Goal: Register for event/course

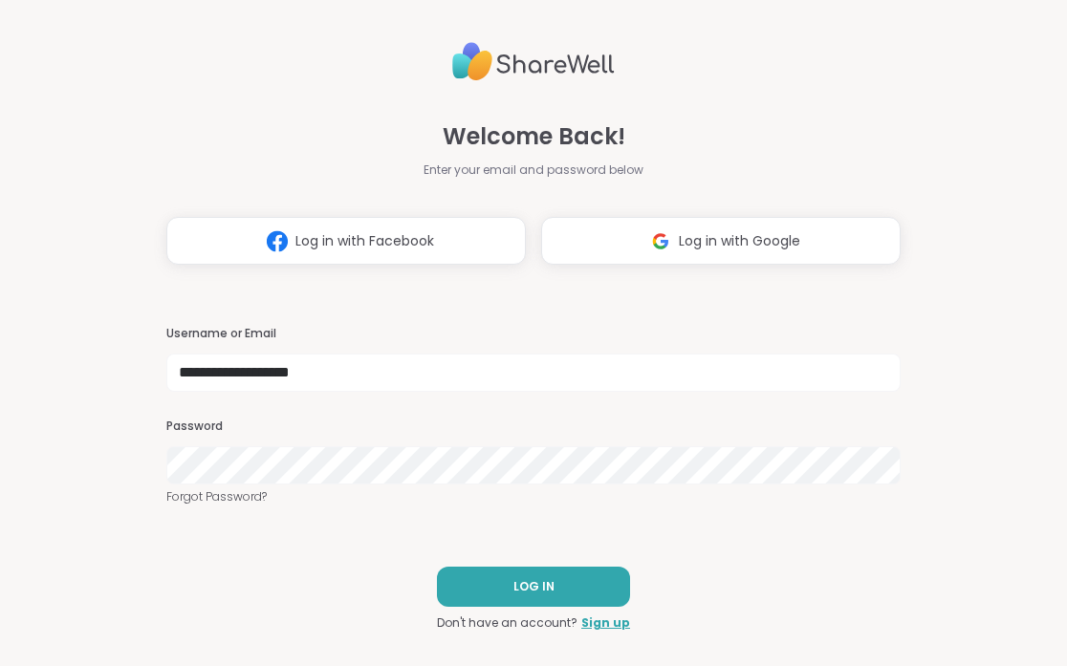
click at [493, 609] on div "LOG IN Don't have an account? Sign up" at bounding box center [533, 599] width 193 height 65
click at [493, 583] on button "LOG IN" at bounding box center [533, 587] width 193 height 40
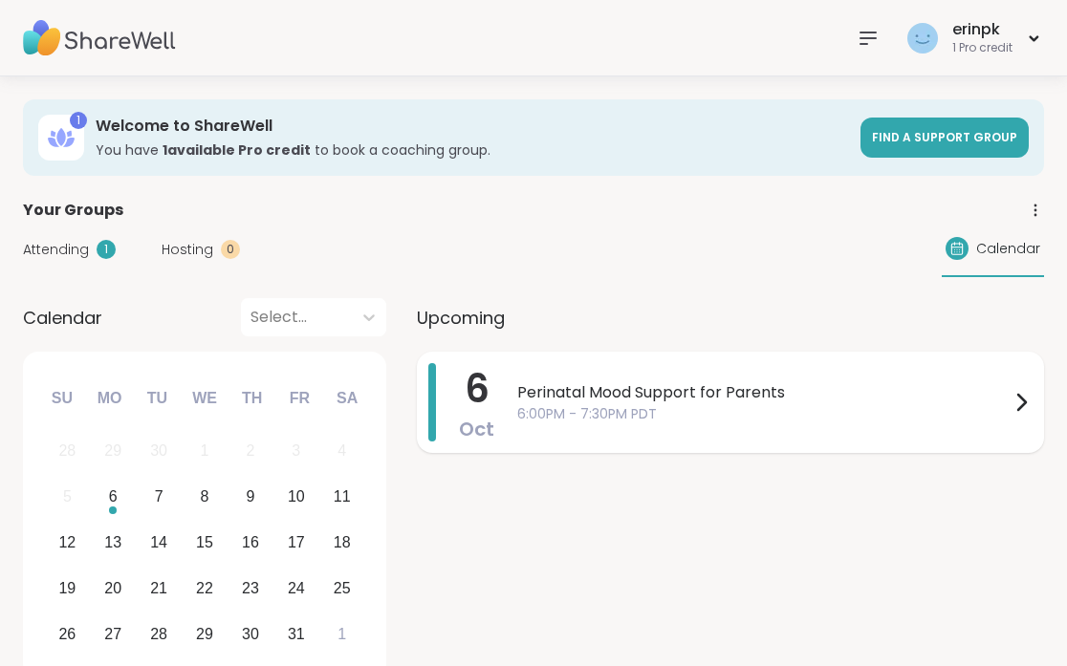
click at [557, 412] on span "6:00PM - 7:30PM PDT" at bounding box center [763, 414] width 492 height 20
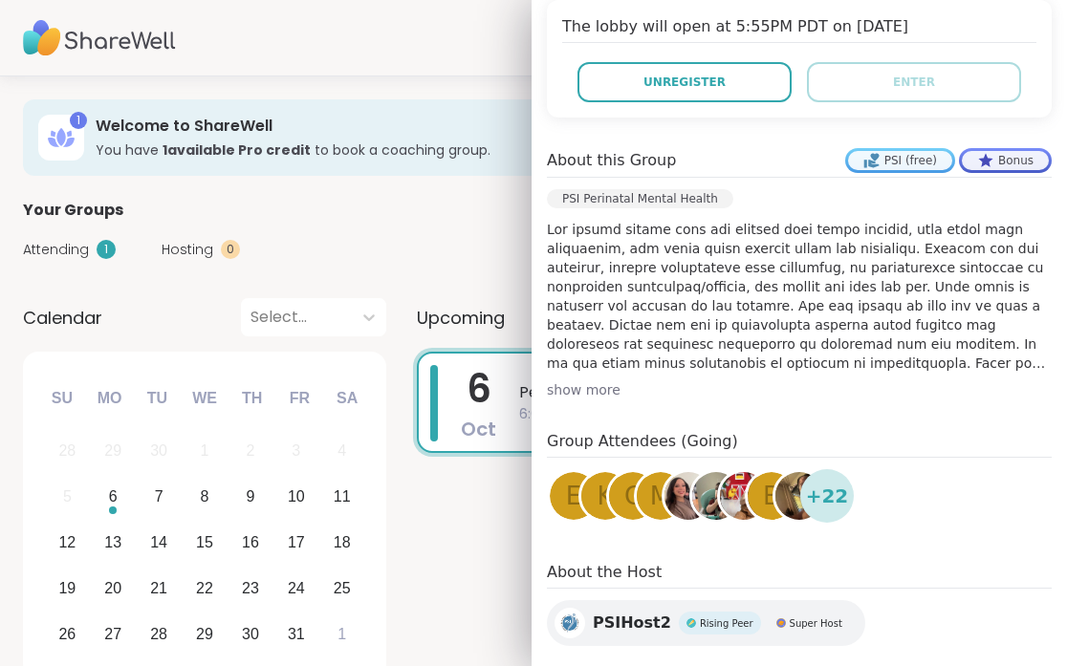
scroll to position [437, 0]
click at [467, 272] on div "Attending 1 Hosting 0 Calendar" at bounding box center [533, 249] width 1021 height 55
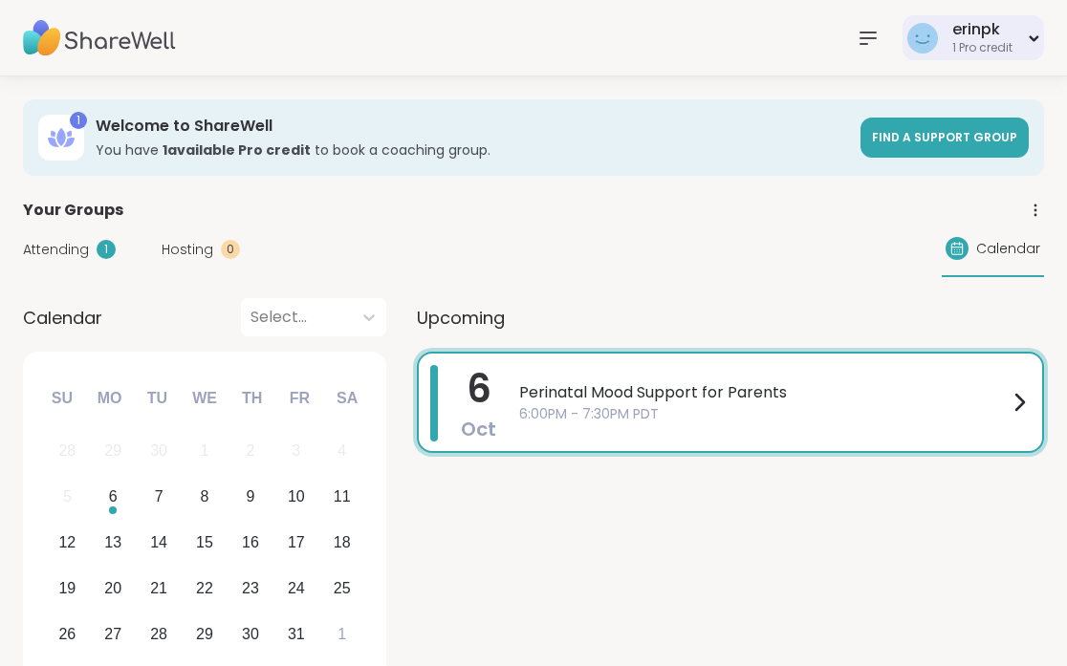
click at [974, 33] on div "erinpk" at bounding box center [982, 29] width 60 height 21
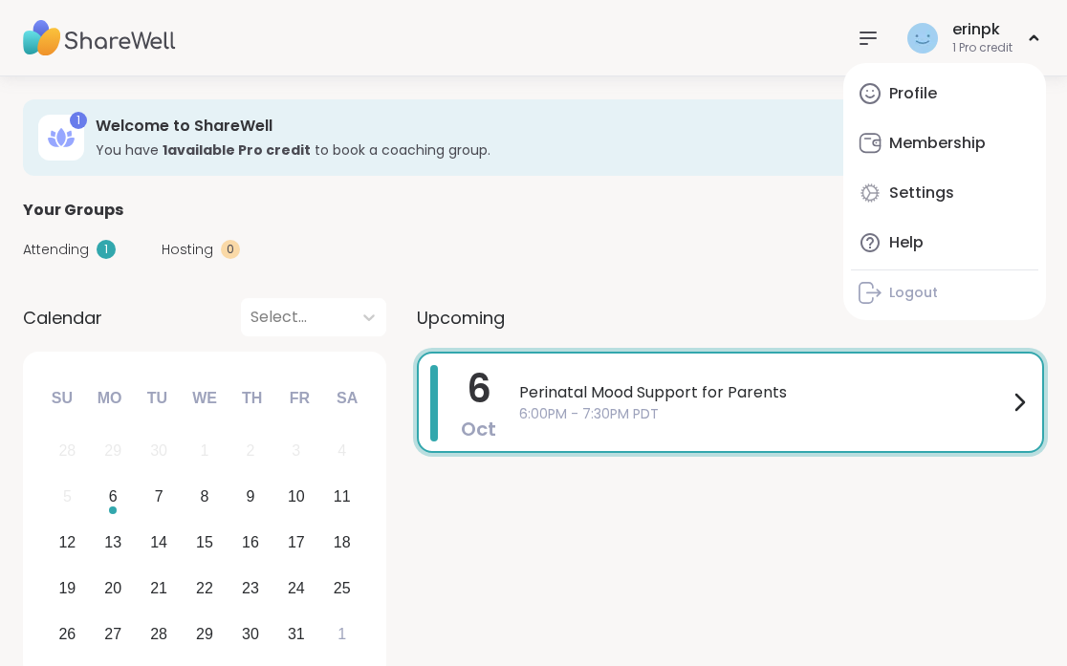
click at [692, 242] on div "Attending 1 Hosting 0 Calendar" at bounding box center [533, 249] width 1021 height 55
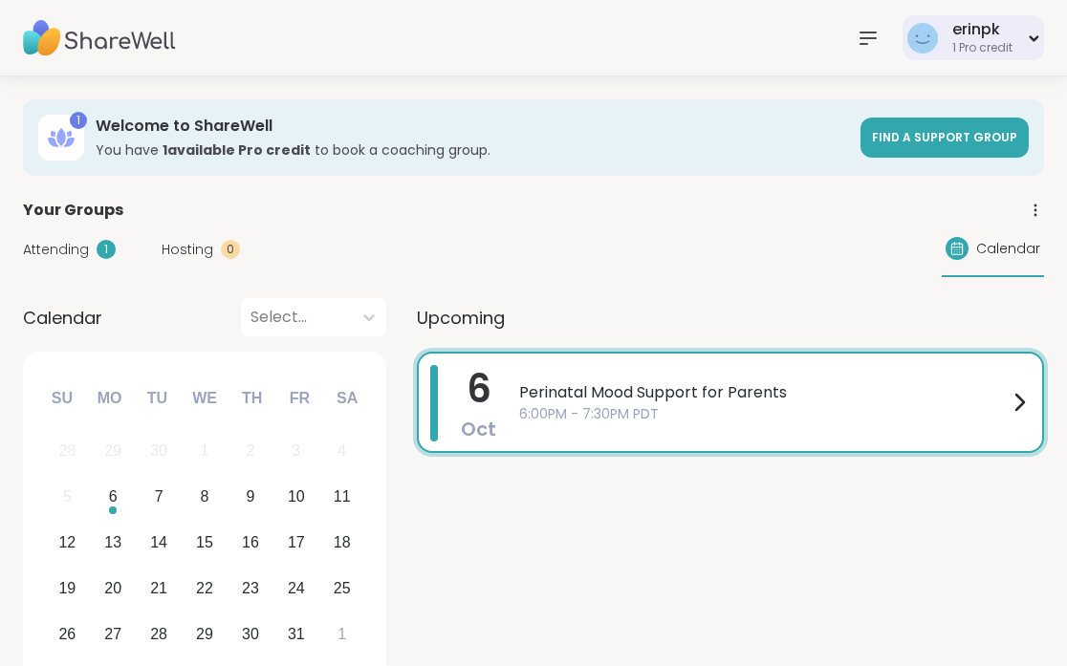
click at [969, 42] on div "1 Pro credit" at bounding box center [982, 48] width 60 height 16
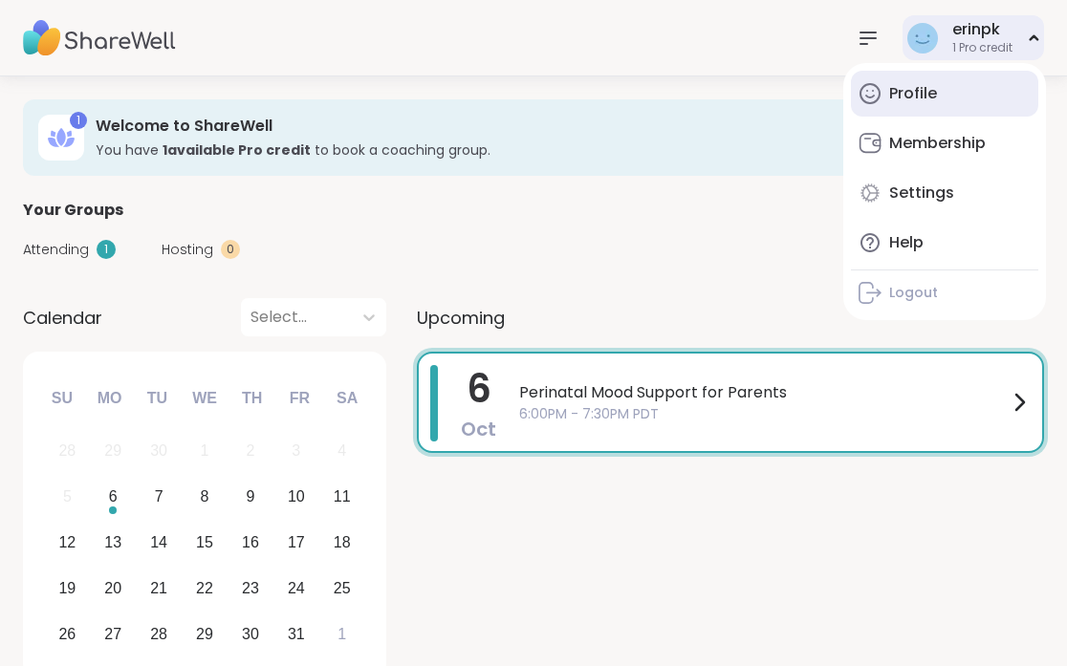
click at [924, 96] on div "Profile" at bounding box center [913, 93] width 48 height 21
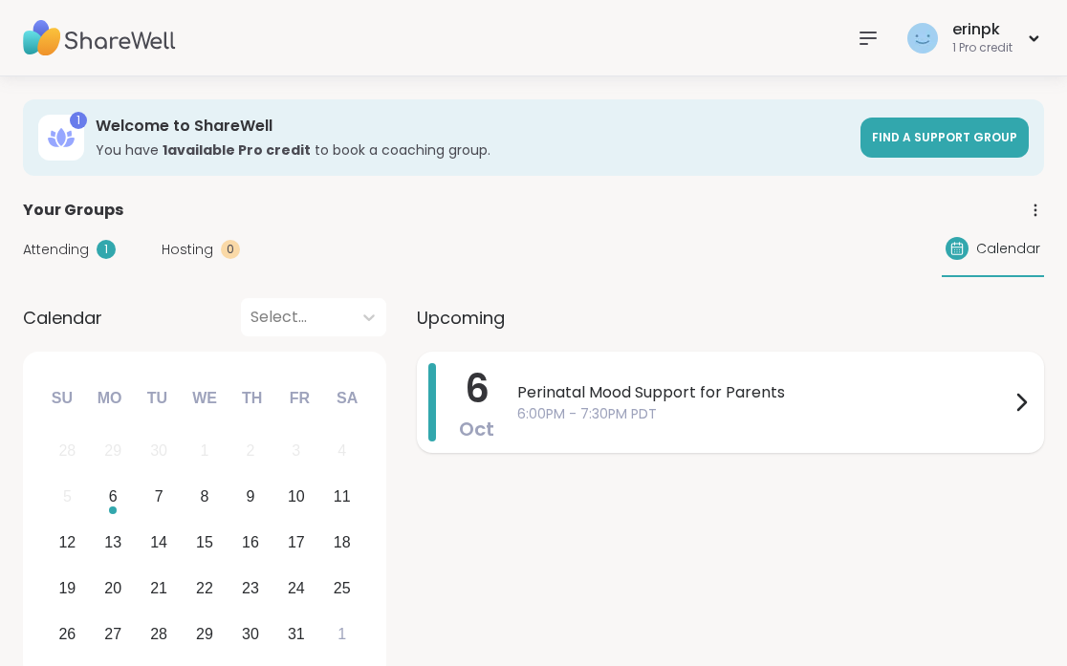
click at [509, 423] on div "6 Oct Perinatal Mood Support for Parents 6:00PM - 7:30PM PDT" at bounding box center [730, 402] width 627 height 101
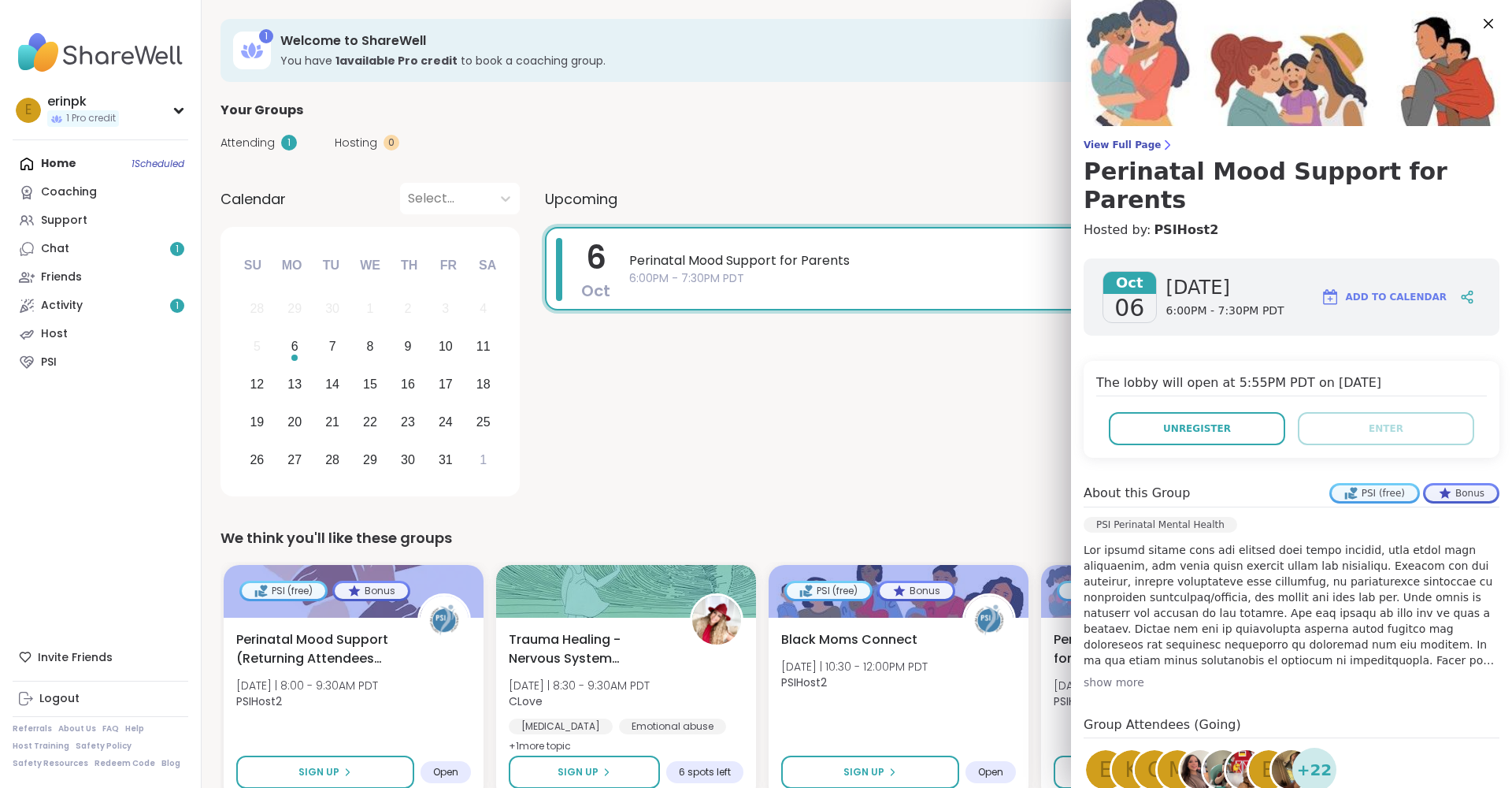
click at [878, 395] on div "6 Oct Perinatal Mood Support for Parents 6:00PM - 7:30PM PDT" at bounding box center [1019, 364] width 948 height 275
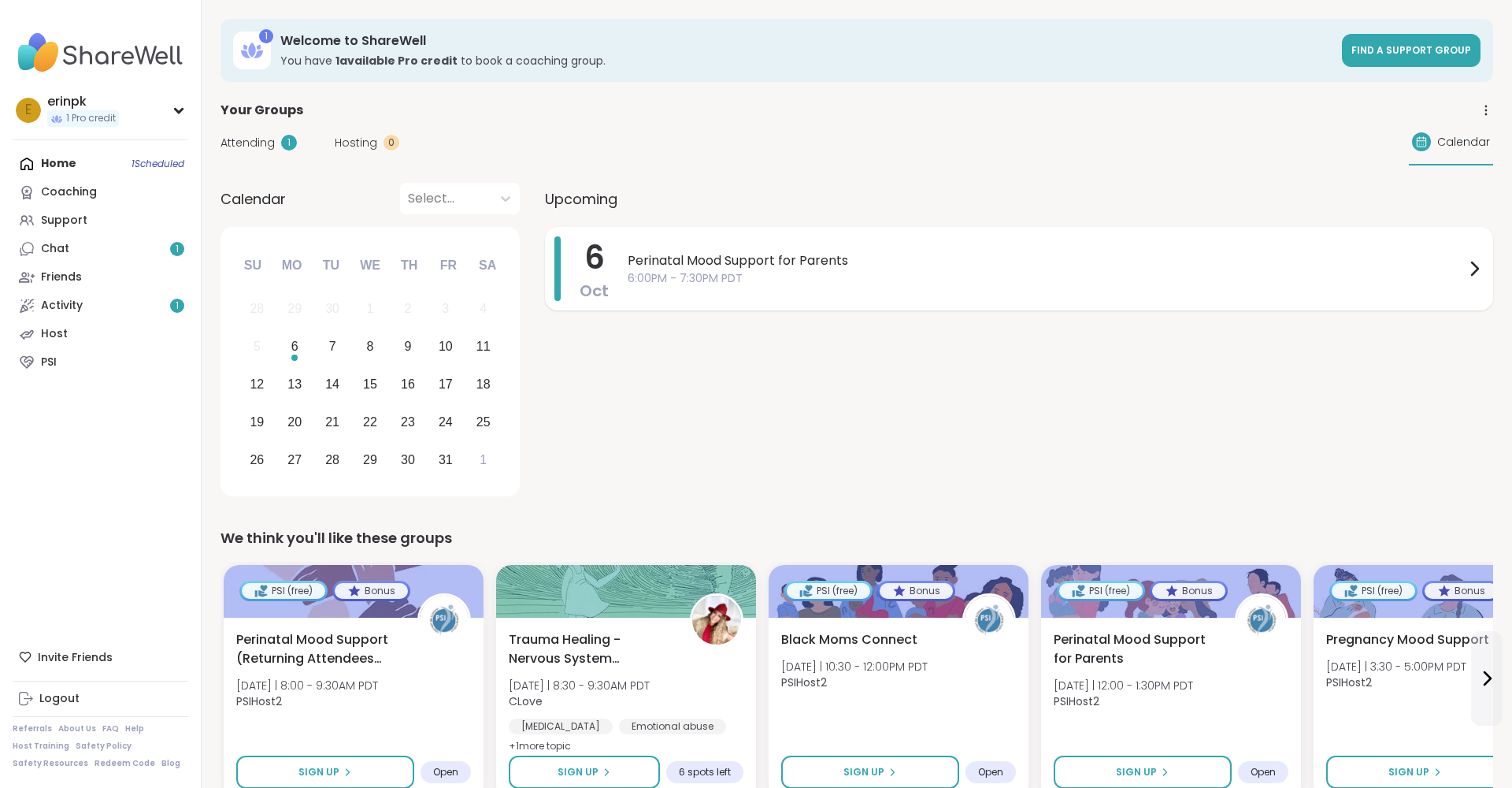
click at [1276, 286] on span "6:00PM - 7:30PM PDT" at bounding box center [1046, 279] width 837 height 16
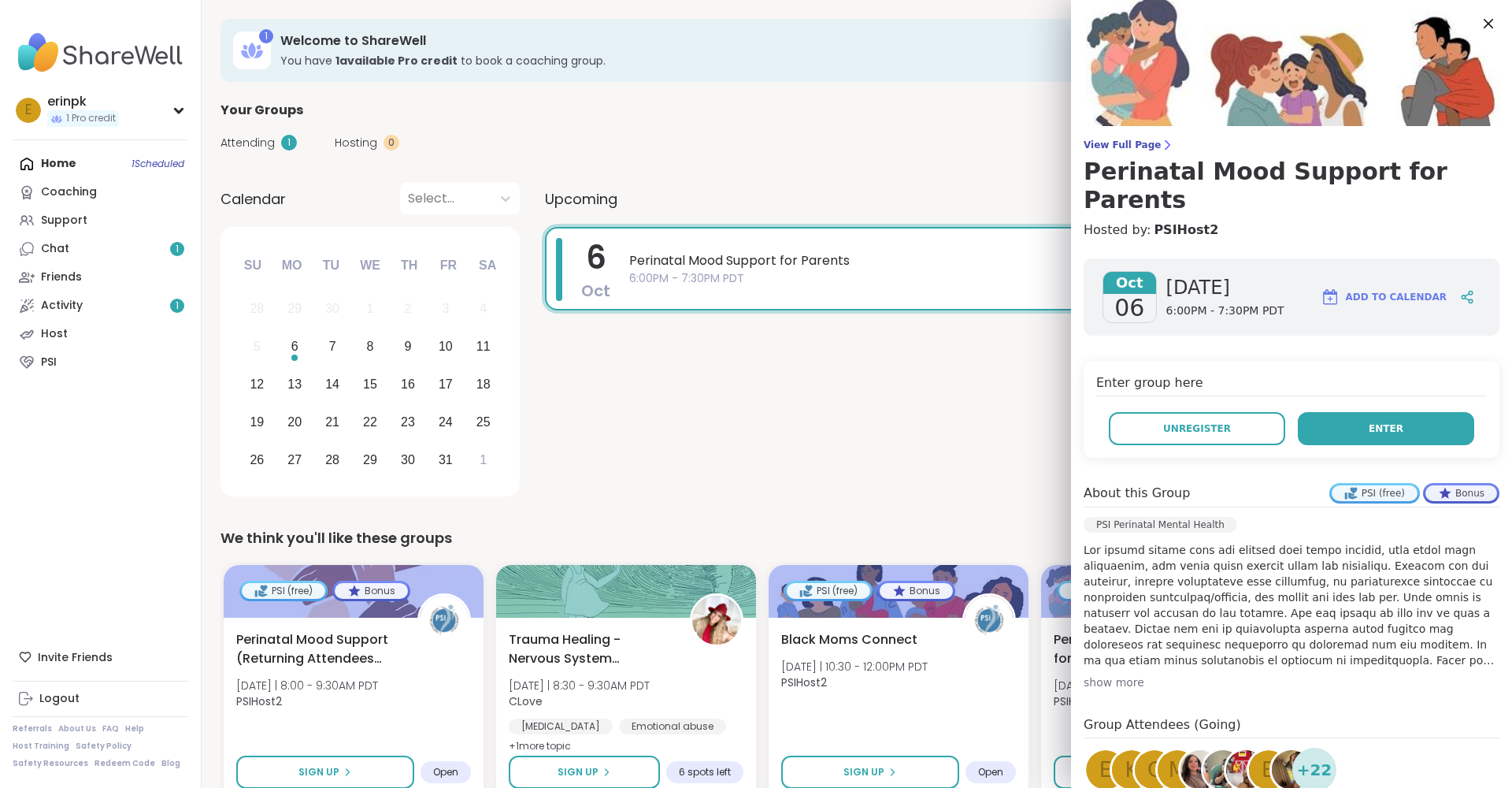
click at [1316, 412] on button "Enter" at bounding box center [1386, 429] width 176 height 33
